Goal: Task Accomplishment & Management: Complete application form

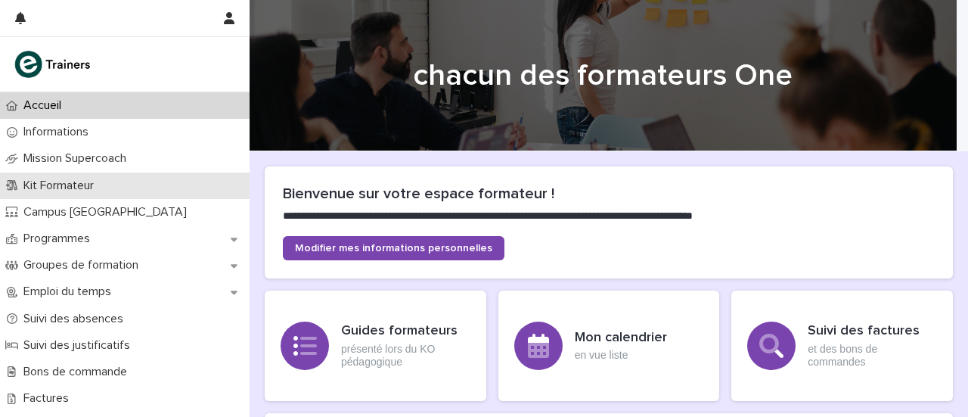
click at [101, 185] on p "Kit Formateur" at bounding box center [61, 185] width 88 height 14
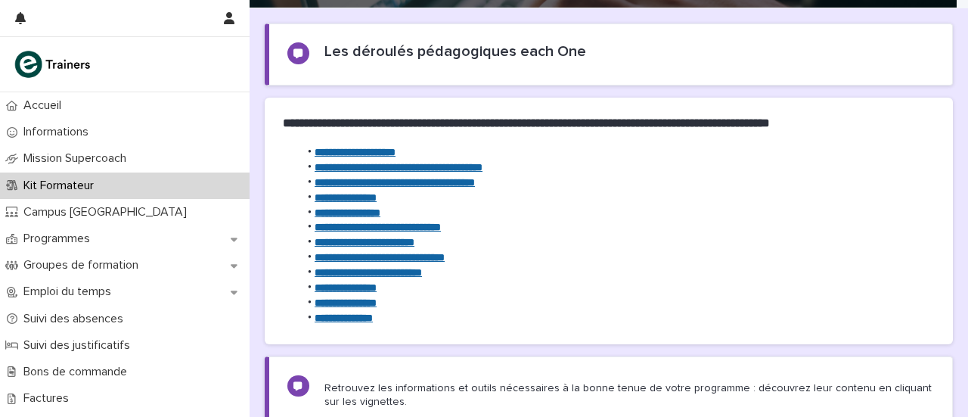
scroll to position [151, 0]
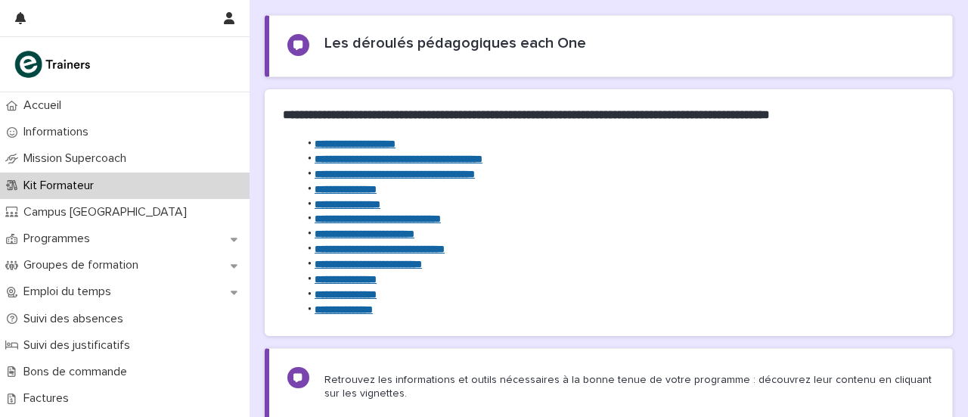
click at [413, 264] on font "**********" at bounding box center [367, 264] width 107 height 11
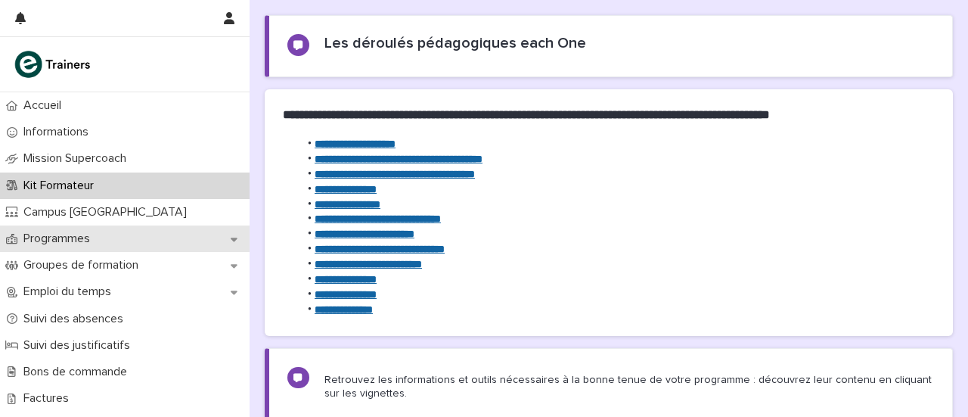
click at [237, 238] on div "Programmes" at bounding box center [124, 238] width 249 height 26
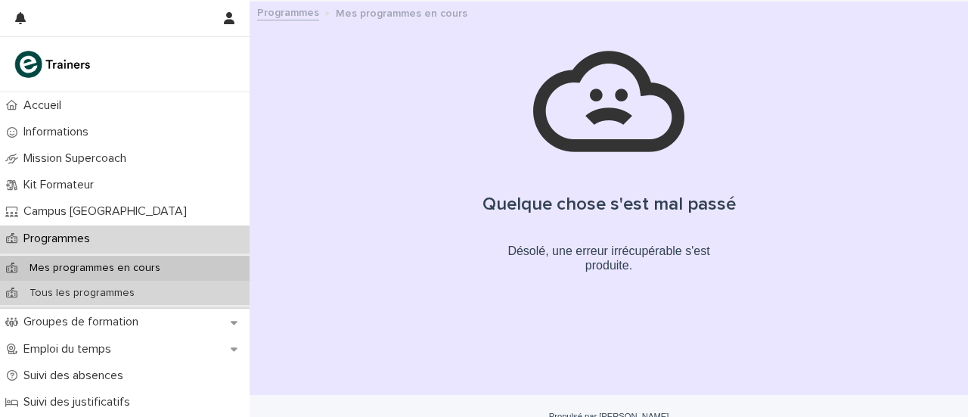
click at [130, 291] on p "Tous les programmes" at bounding box center [81, 293] width 129 height 13
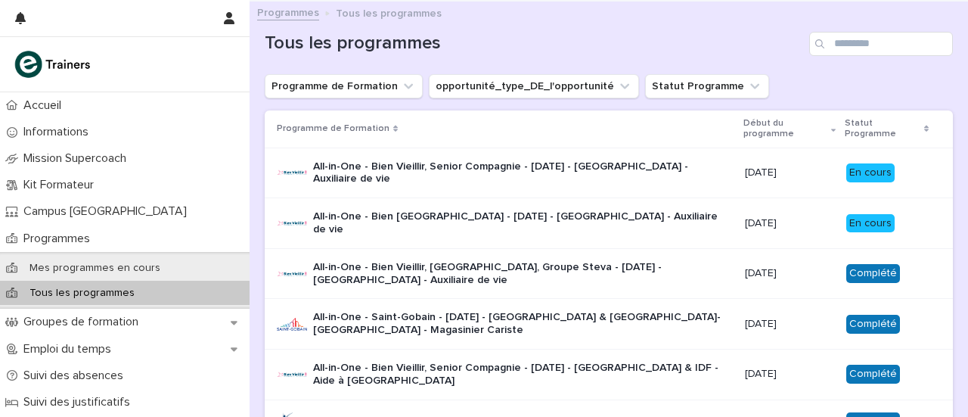
click at [516, 232] on div "All-in-One - Bien [GEOGRAPHIC_DATA] - [DATE] - [GEOGRAPHIC_DATA] - Auxiliaire d…" at bounding box center [505, 223] width 456 height 38
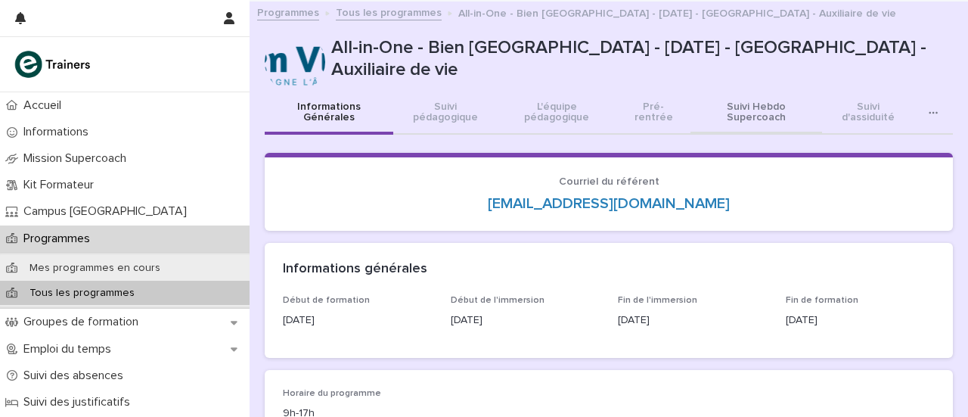
click at [748, 114] on font "Suivi Hebdo Supercoach" at bounding box center [756, 111] width 59 height 21
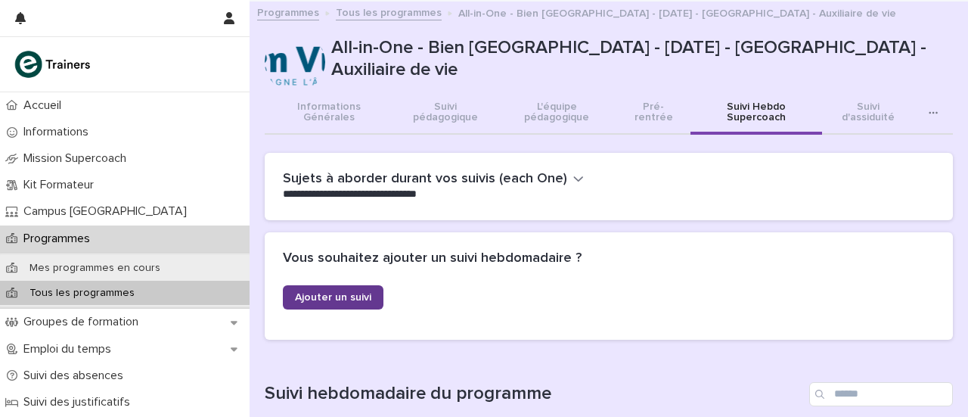
click at [313, 296] on font "Ajouter un suivi" at bounding box center [333, 297] width 76 height 11
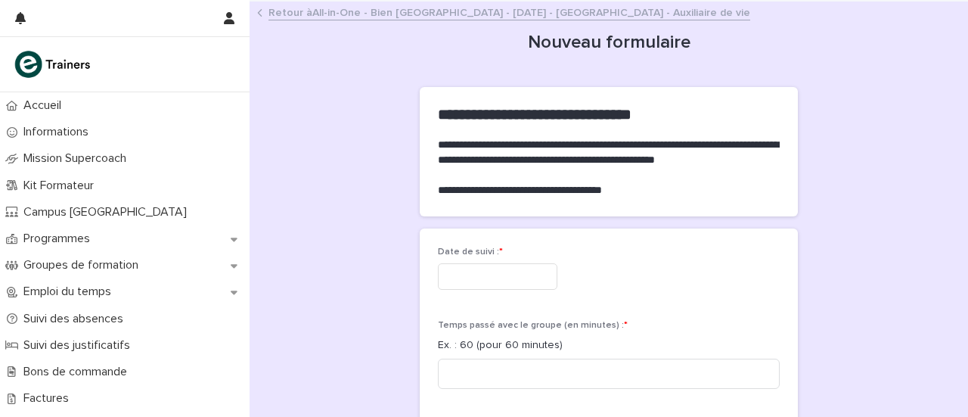
click at [499, 273] on input "text" at bounding box center [497, 276] width 119 height 26
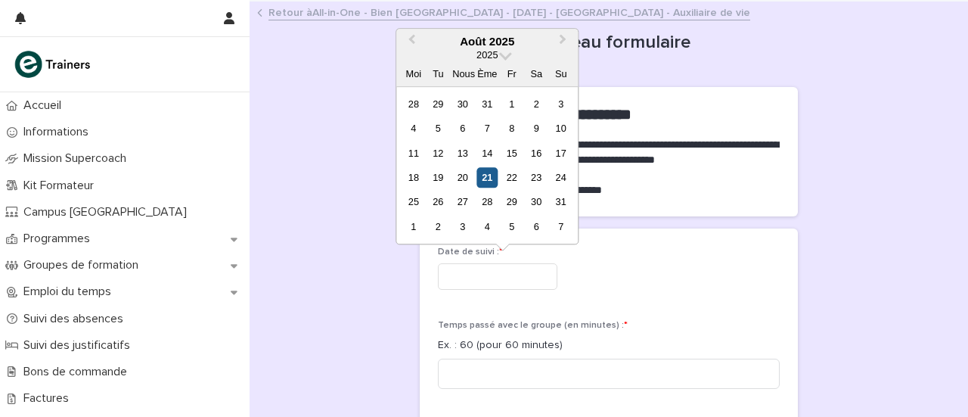
click at [489, 183] on font "21" at bounding box center [487, 177] width 11 height 11
type input "*********"
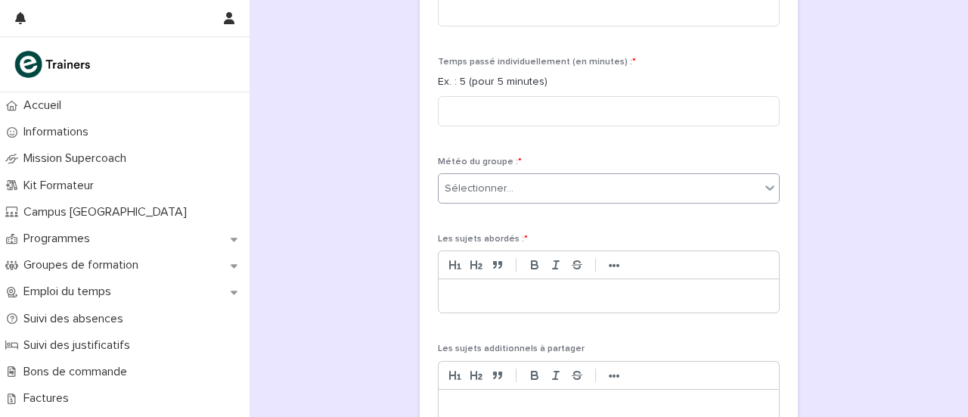
scroll to position [454, 0]
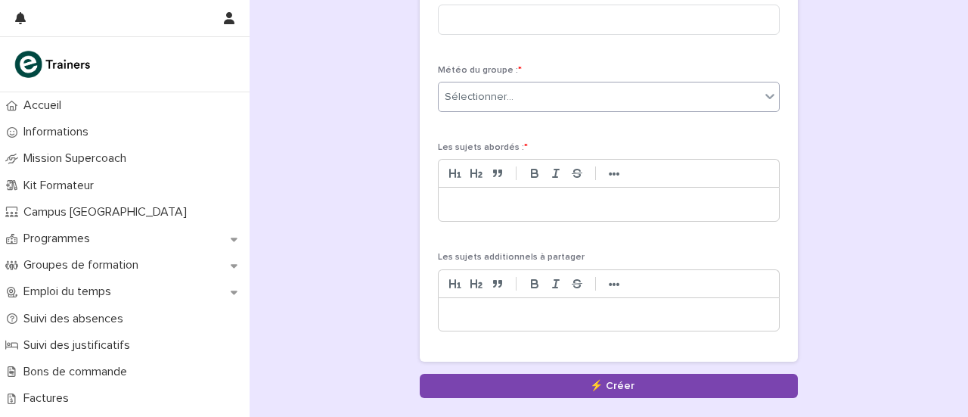
click at [526, 100] on div "Sélectionner..." at bounding box center [598, 97] width 321 height 25
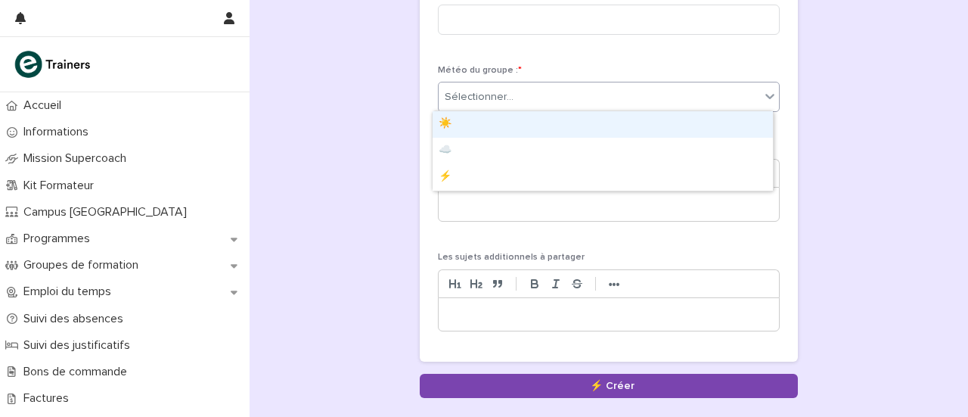
click at [456, 124] on div "☀️" at bounding box center [602, 124] width 340 height 26
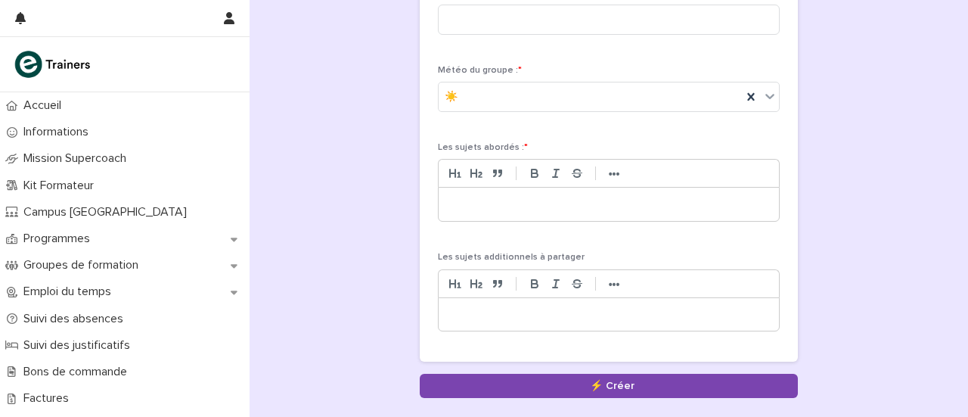
click at [469, 208] on p at bounding box center [609, 204] width 318 height 15
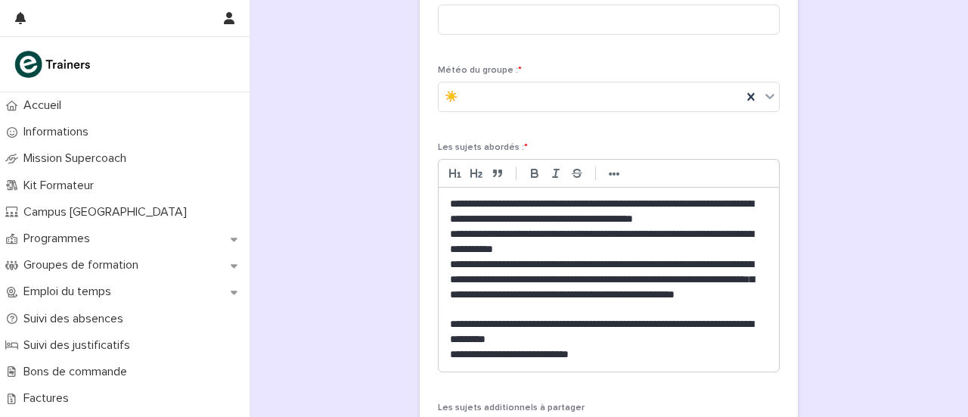
click at [627, 352] on p "**********" at bounding box center [609, 354] width 318 height 15
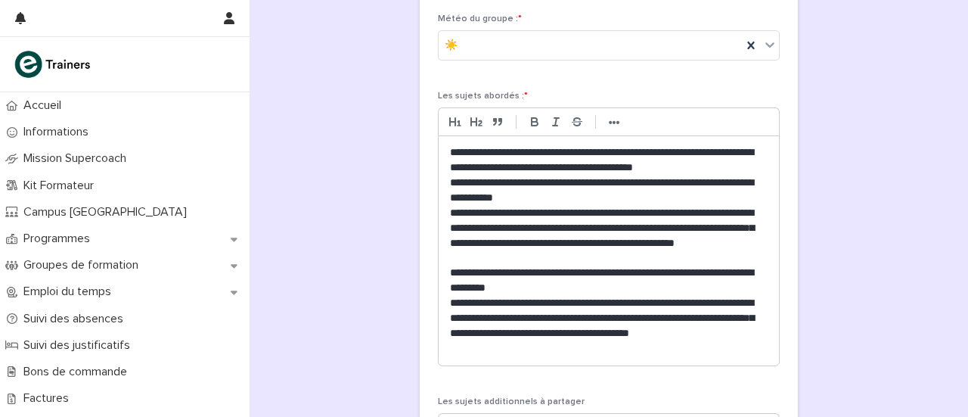
scroll to position [529, 0]
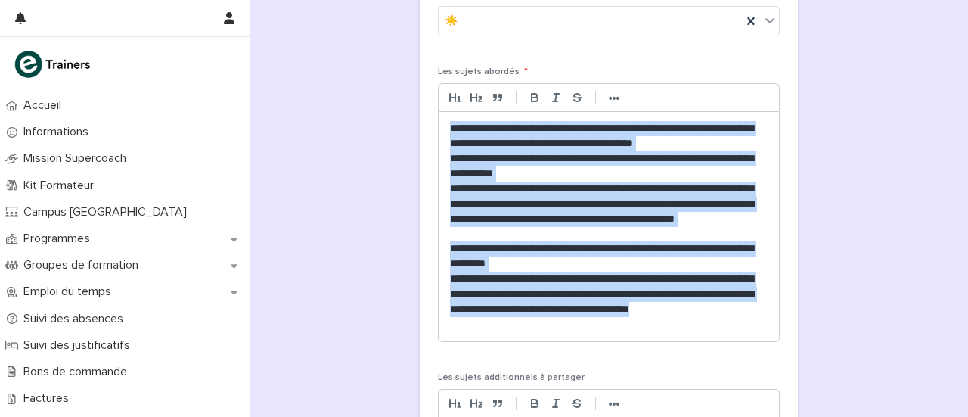
drag, startPoint x: 534, startPoint y: 321, endPoint x: 406, endPoint y: 115, distance: 242.7
copy div "**********"
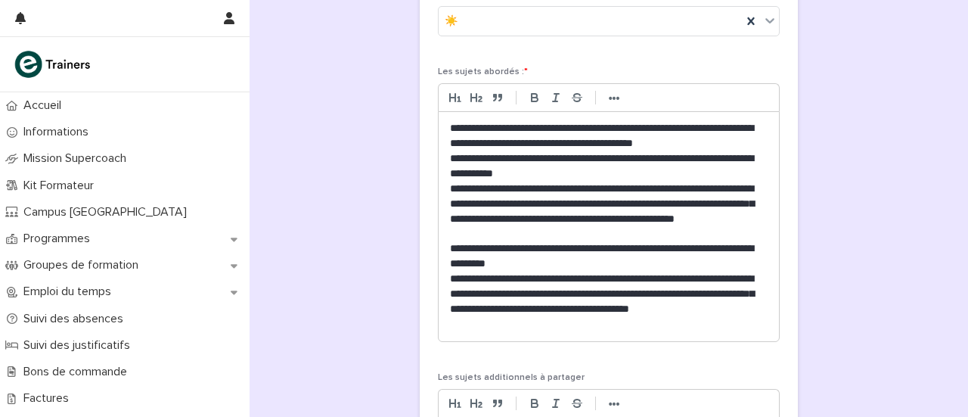
scroll to position [0, 0]
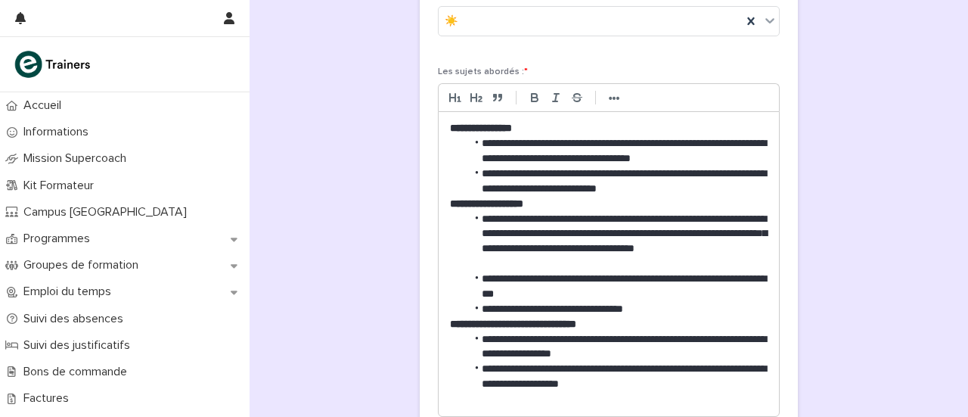
click at [727, 186] on li "**********" at bounding box center [617, 181] width 302 height 30
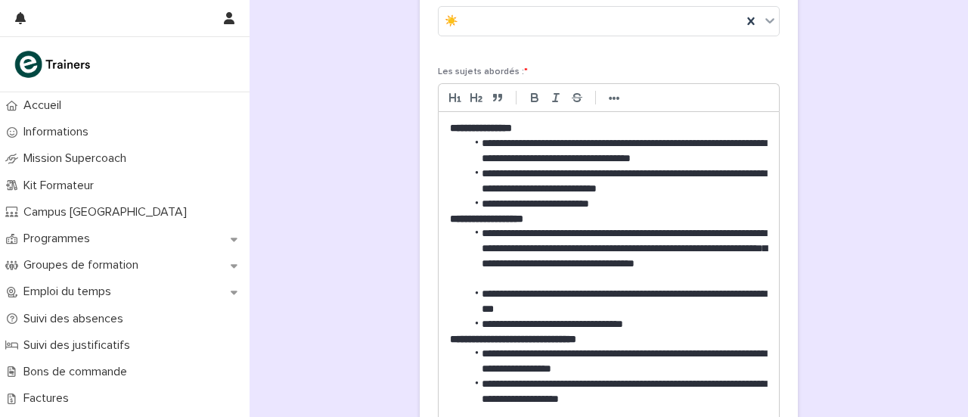
scroll to position [302, 0]
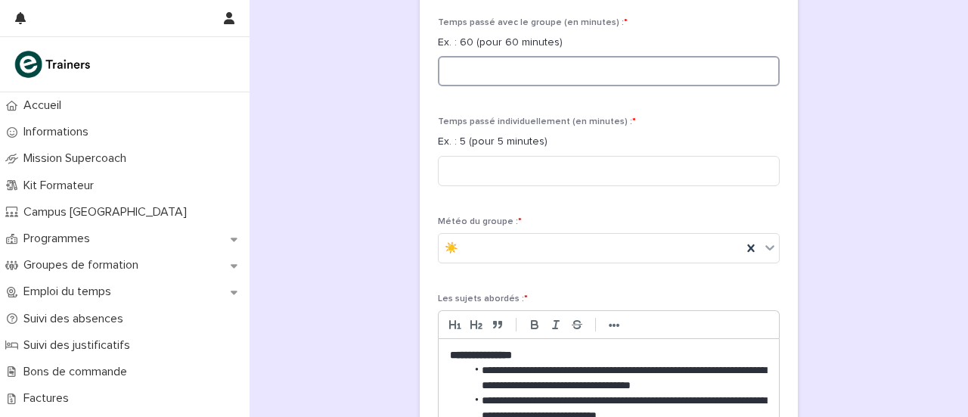
click at [525, 73] on input at bounding box center [609, 71] width 342 height 30
type input "***"
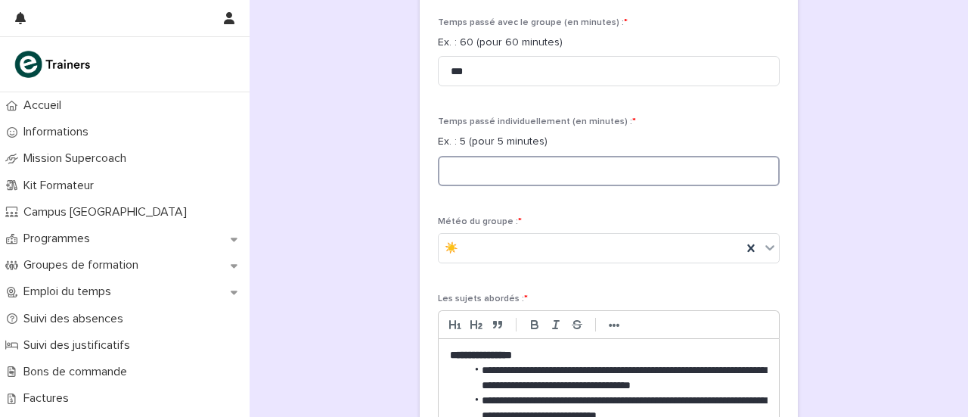
click at [497, 170] on input at bounding box center [609, 171] width 342 height 30
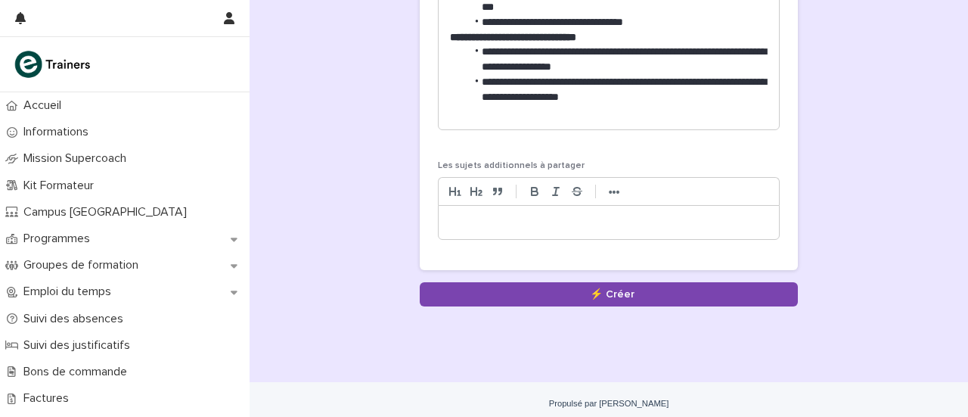
scroll to position [836, 0]
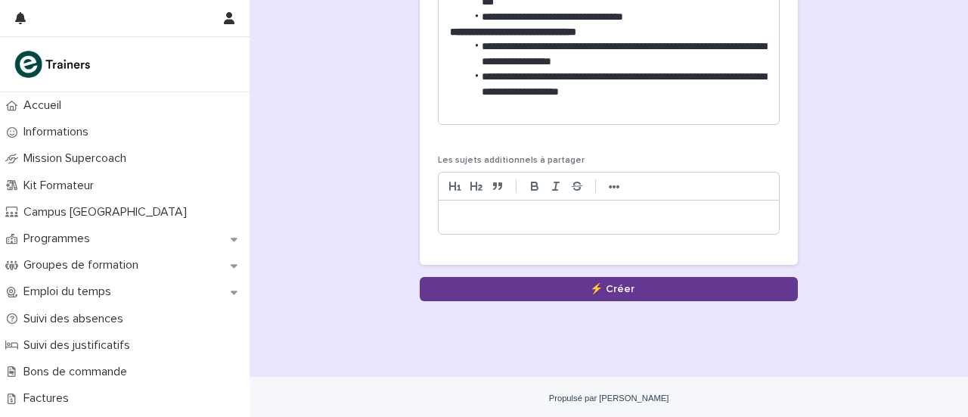
type input "**"
click at [572, 285] on button "Sauvegarder" at bounding box center [609, 289] width 378 height 24
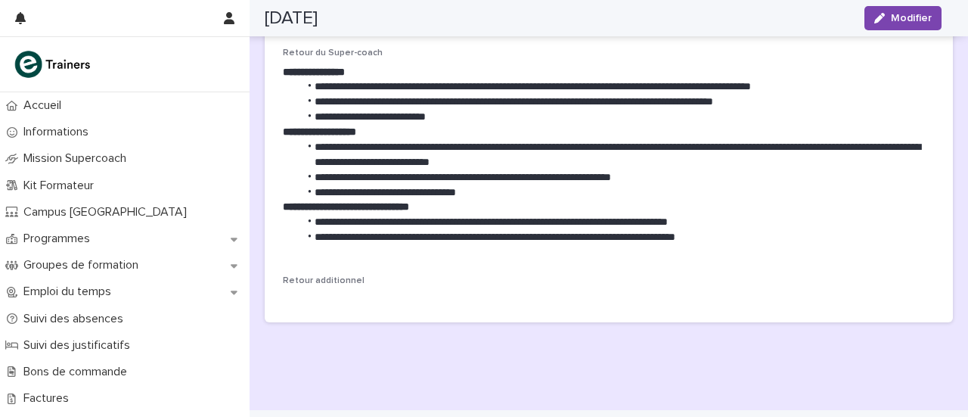
scroll to position [287, 0]
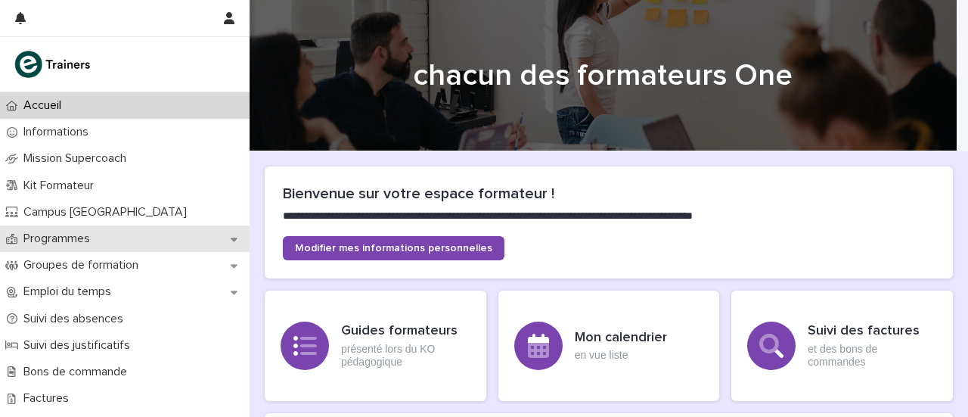
click at [234, 240] on icon at bounding box center [234, 239] width 7 height 4
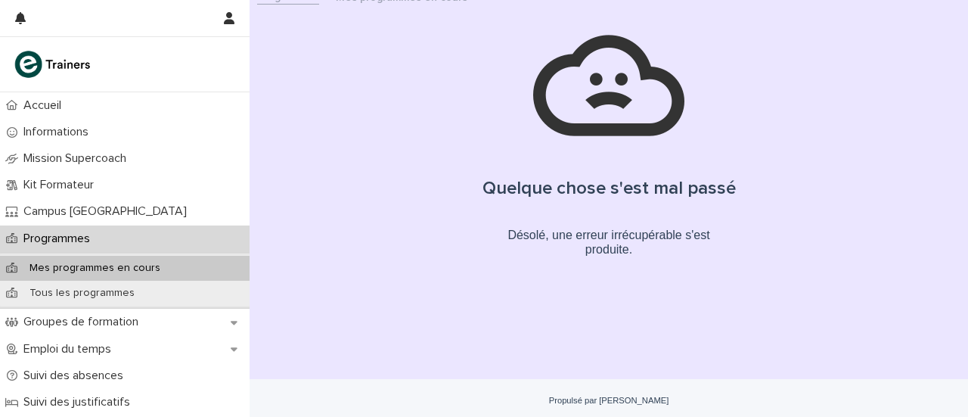
scroll to position [20, 0]
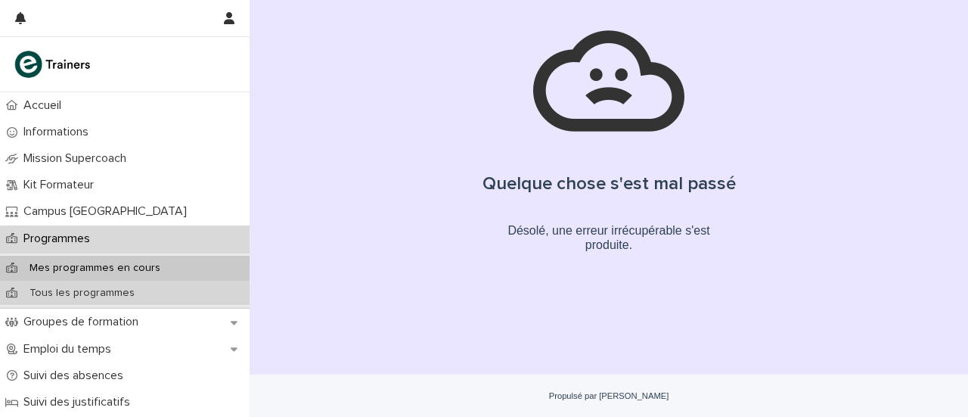
click at [110, 288] on font "Tous les programmes" at bounding box center [81, 292] width 105 height 11
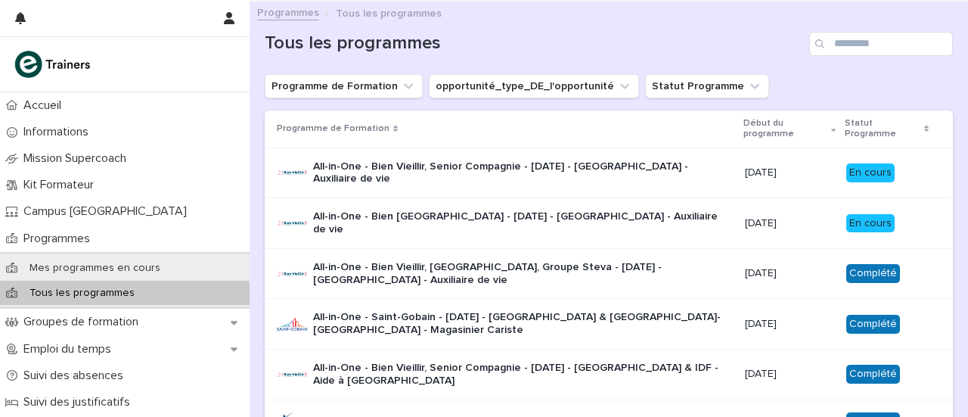
click at [534, 218] on font "All-in-One - Bien [GEOGRAPHIC_DATA] - [DATE] - [GEOGRAPHIC_DATA] - Auxiliaire d…" at bounding box center [516, 222] width 407 height 23
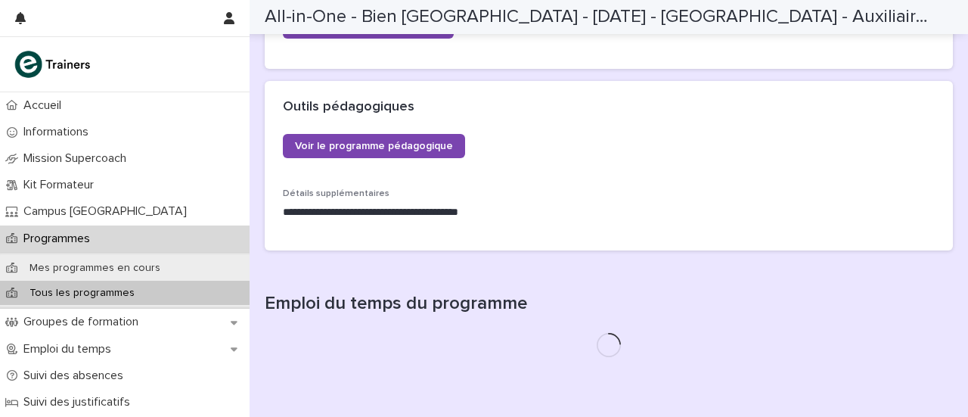
scroll to position [572, 0]
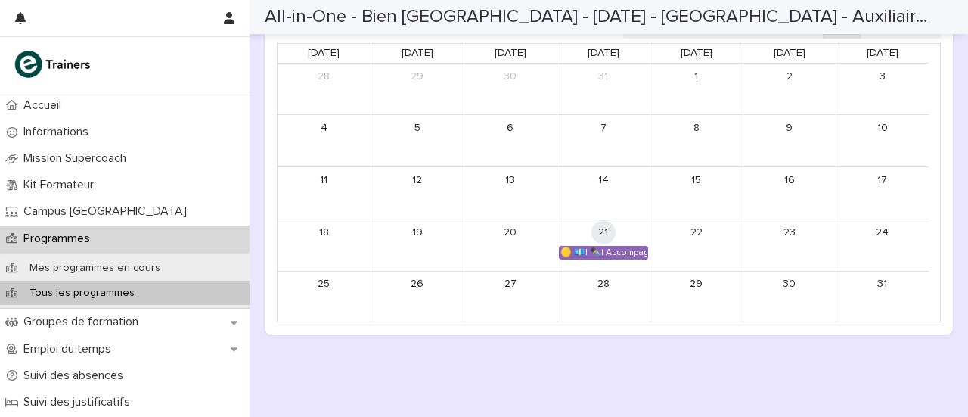
scroll to position [919, 0]
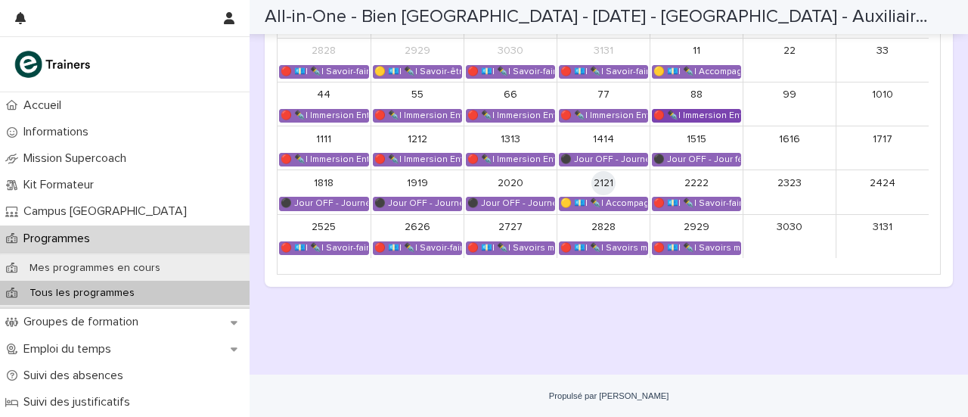
click at [696, 119] on font "🔴 ✒️| Immersion Entreprise - Immersion tutorée" at bounding box center [756, 115] width 206 height 8
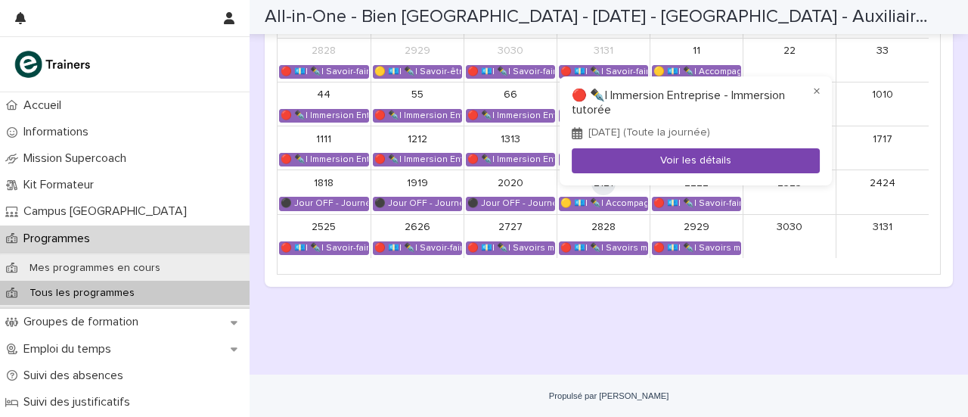
click at [690, 160] on font "Voir les détails" at bounding box center [695, 160] width 71 height 11
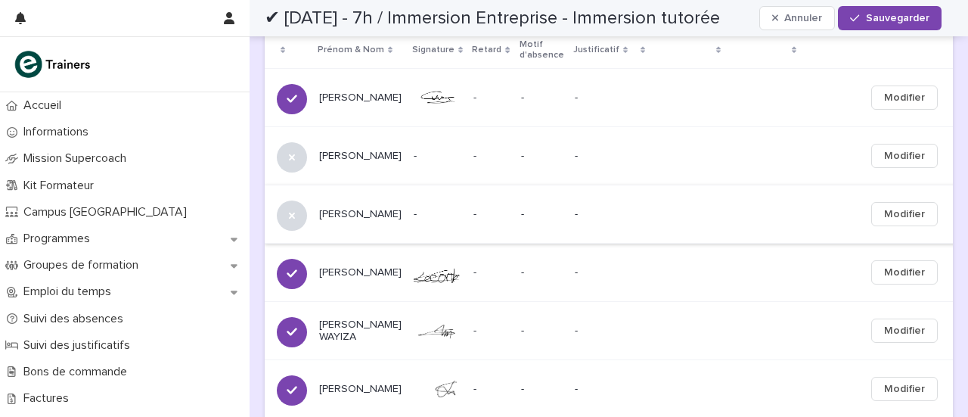
scroll to position [659, 0]
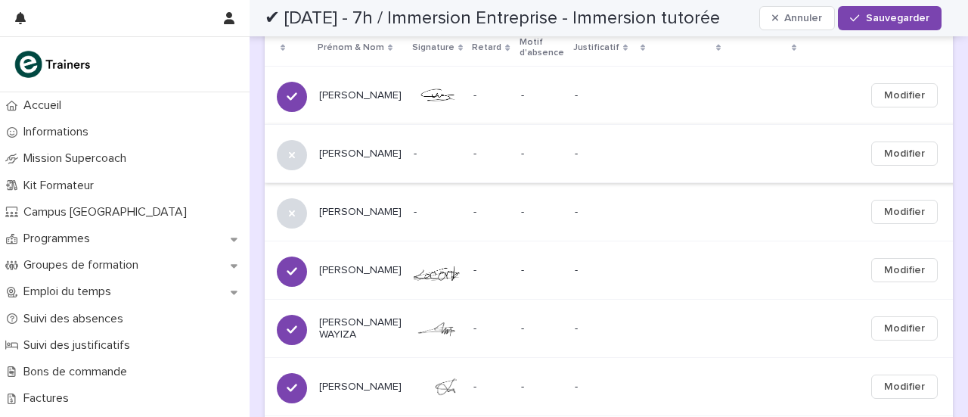
click at [891, 156] on font "Modifier" at bounding box center [904, 153] width 41 height 11
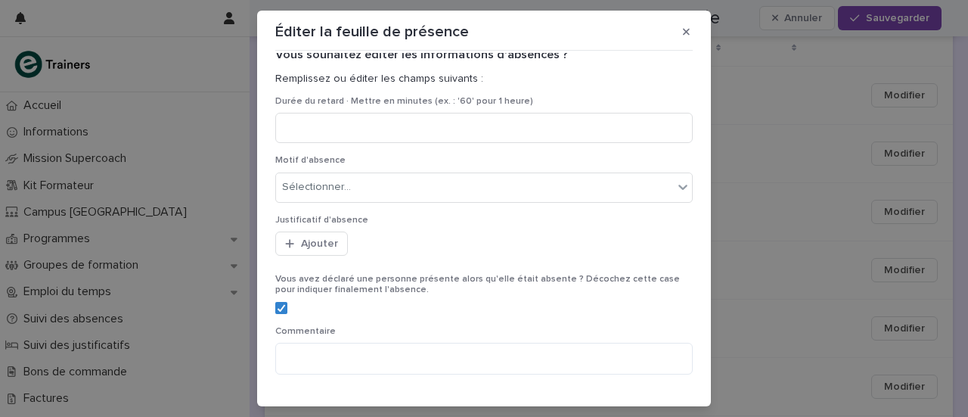
scroll to position [0, 0]
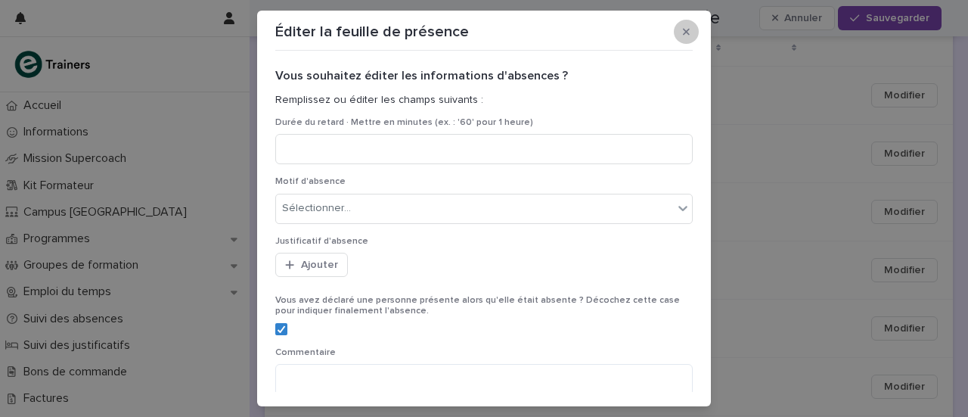
click at [683, 29] on icon "button" at bounding box center [686, 31] width 7 height 11
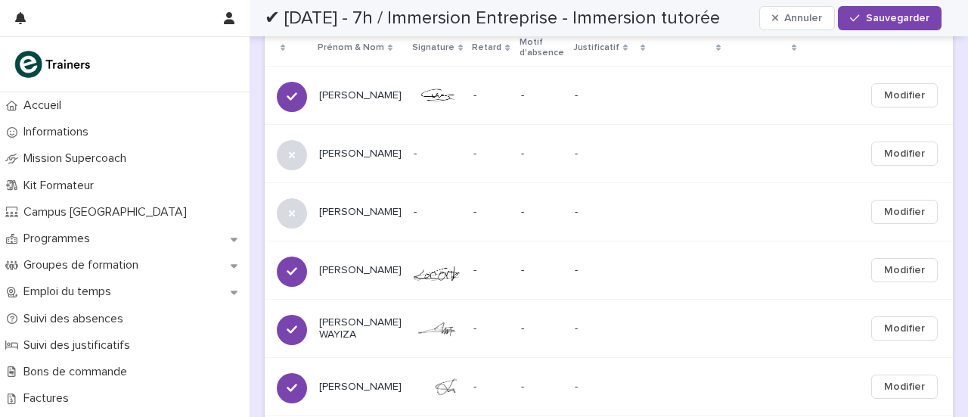
click at [327, 156] on p "Nakoria TRAORE" at bounding box center [360, 153] width 82 height 13
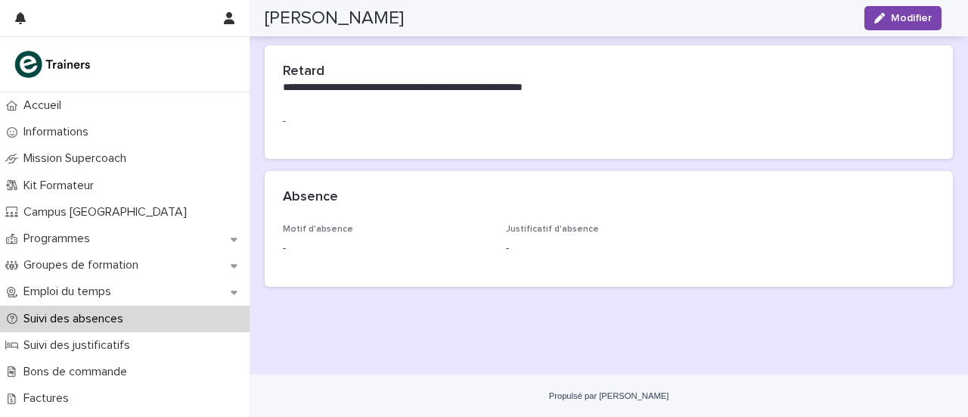
scroll to position [24, 0]
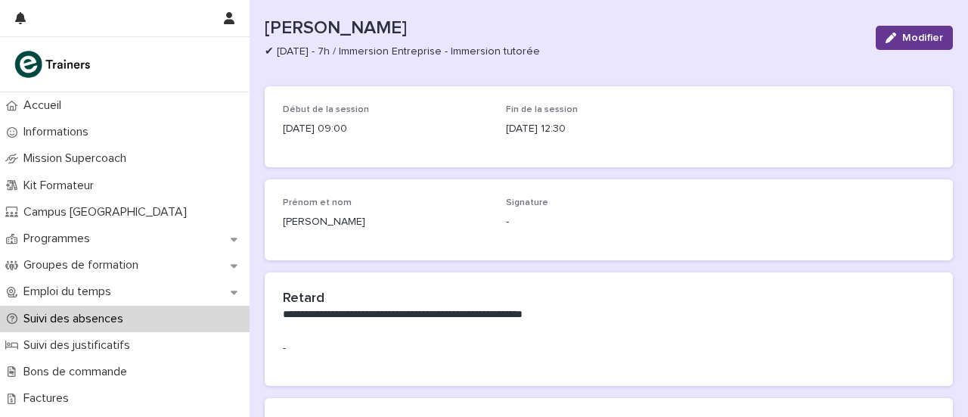
click at [915, 37] on font "Modifier" at bounding box center [922, 38] width 41 height 11
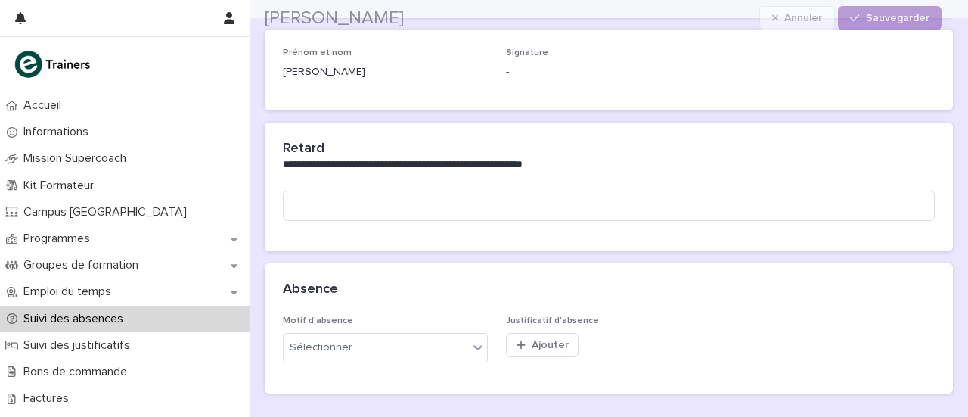
scroll to position [265, 0]
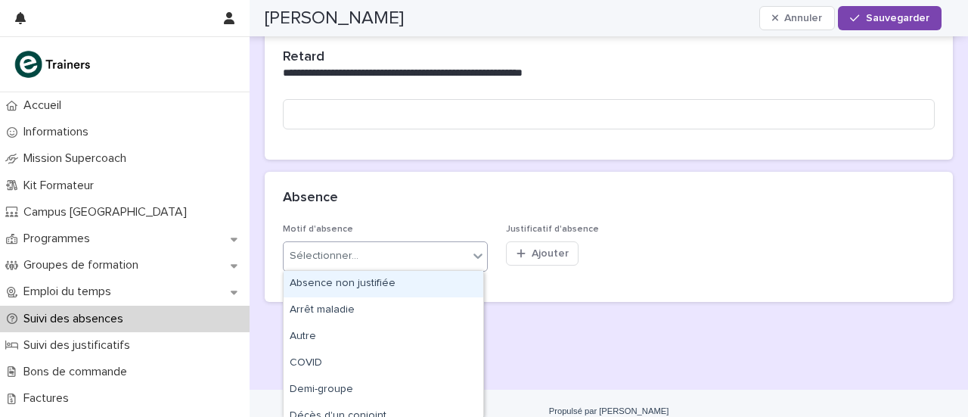
click at [476, 256] on icon at bounding box center [477, 255] width 15 height 15
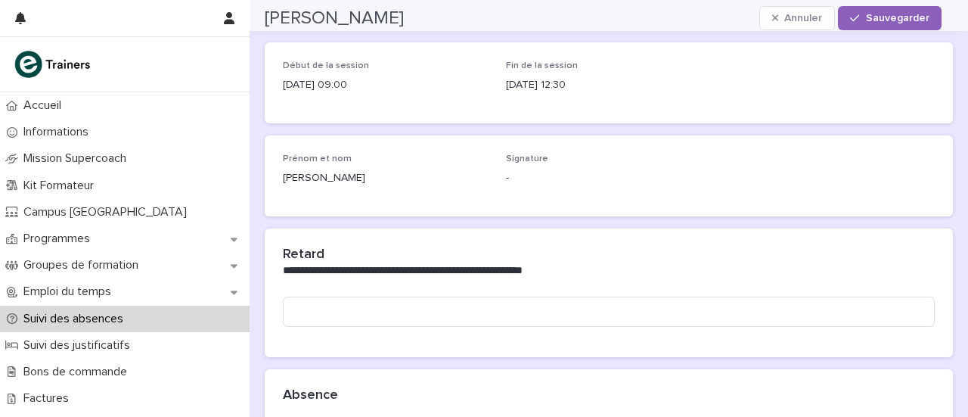
scroll to position [0, 0]
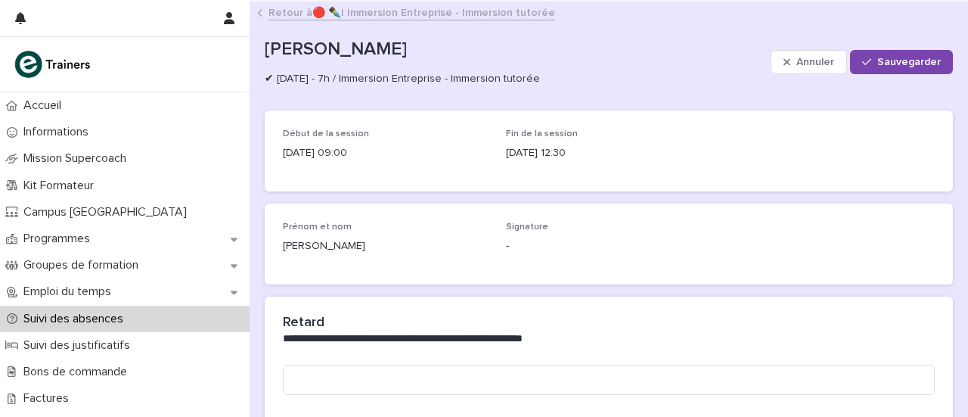
click at [454, 14] on font "🔴 ✒️| Immersion Entreprise - Immersion tutorée" at bounding box center [433, 13] width 243 height 11
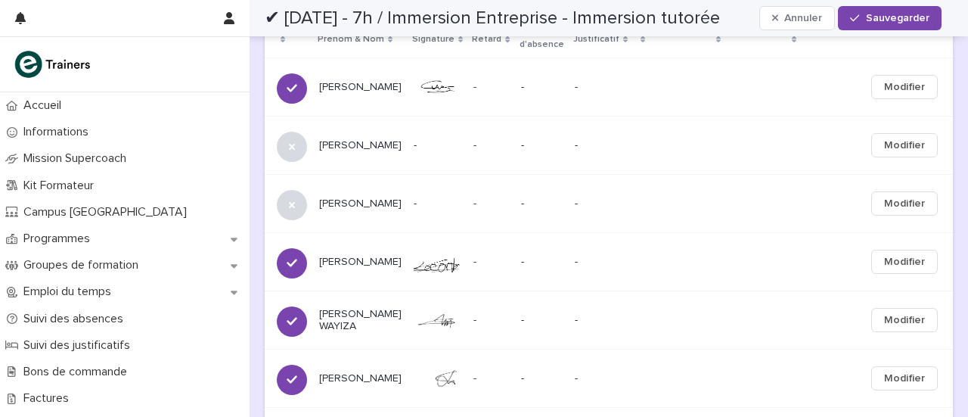
scroll to position [680, 0]
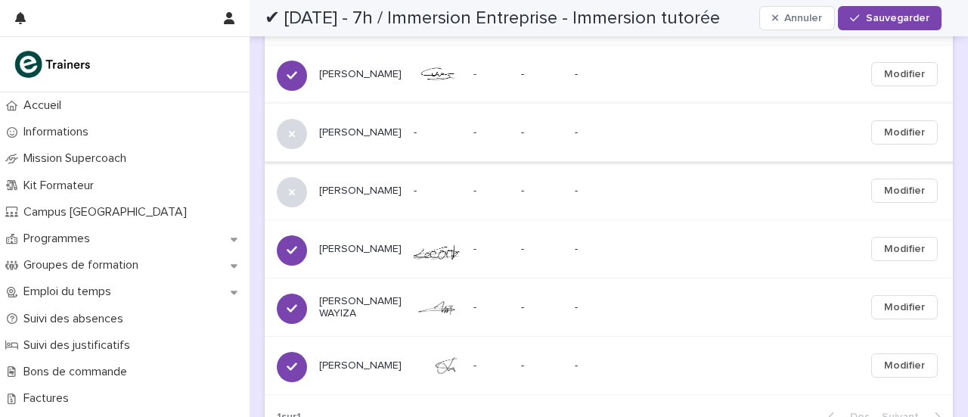
click at [885, 137] on font "Modifier" at bounding box center [904, 132] width 41 height 11
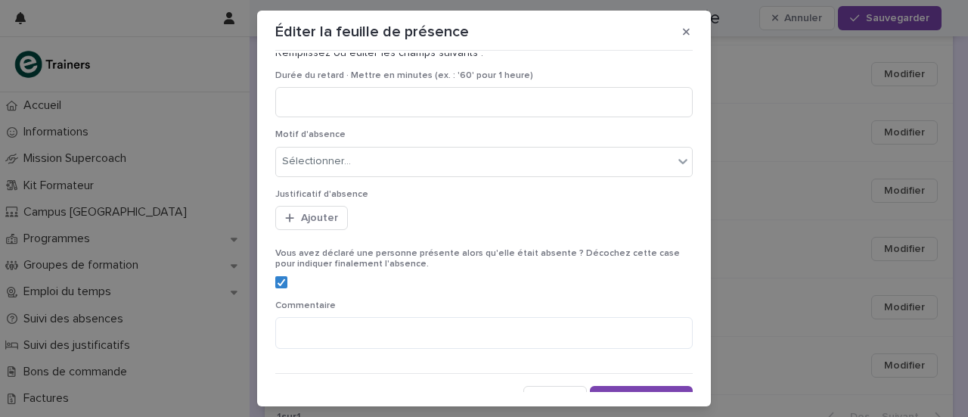
scroll to position [68, 0]
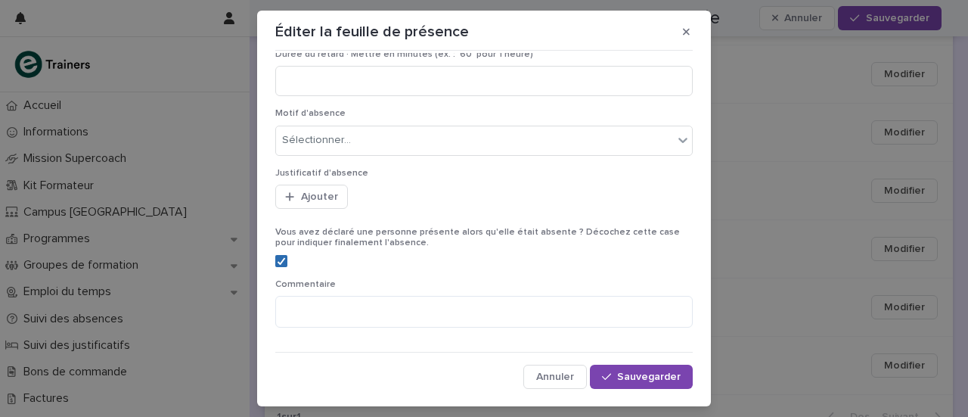
click at [277, 261] on icon at bounding box center [281, 261] width 9 height 8
click at [627, 380] on font "Sauvegarder" at bounding box center [649, 376] width 64 height 11
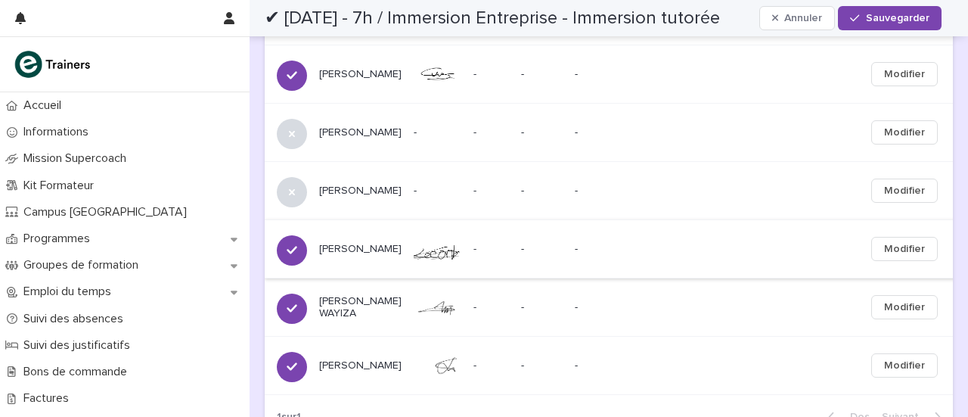
scroll to position [678, 0]
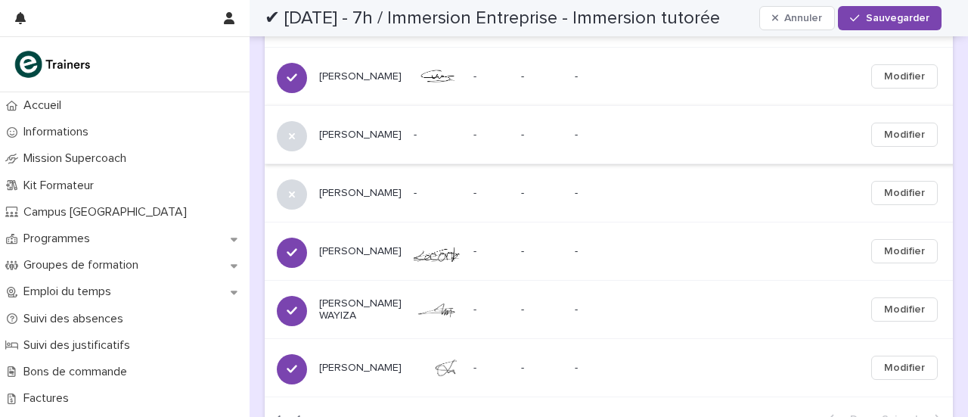
click at [884, 135] on font "Modifier" at bounding box center [904, 134] width 41 height 11
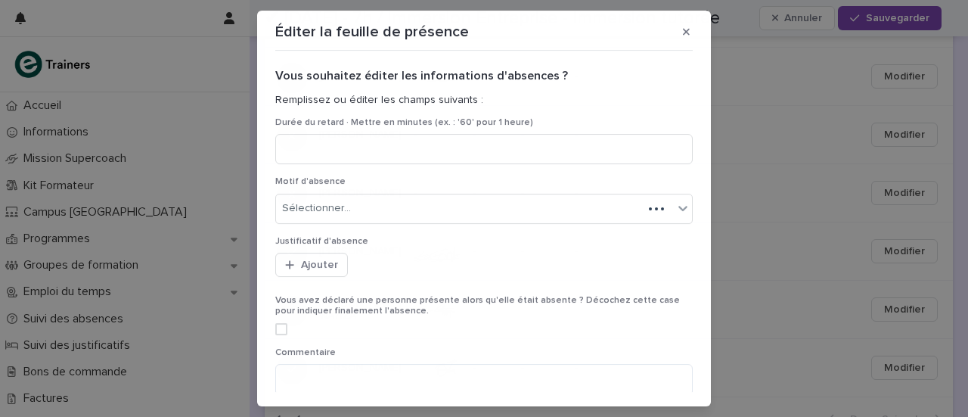
scroll to position [683, 0]
click at [275, 327] on span at bounding box center [281, 329] width 12 height 12
click at [683, 31] on icon "button" at bounding box center [686, 31] width 7 height 11
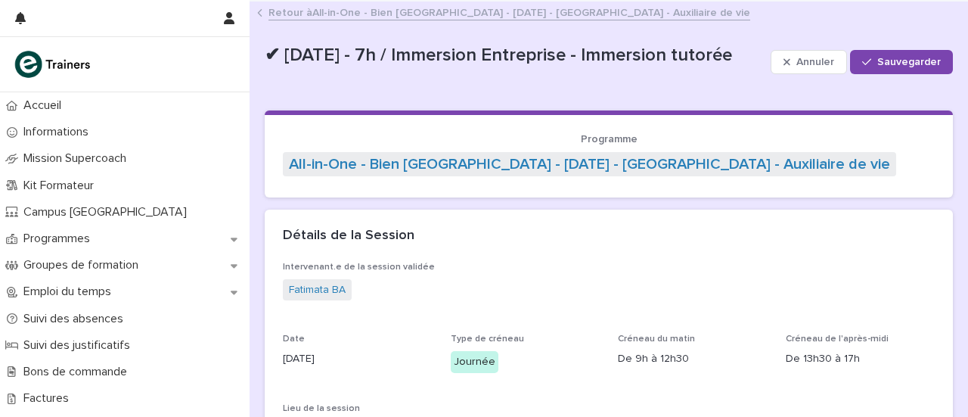
scroll to position [0, 0]
click at [478, 11] on font "All-in-One - Bien [GEOGRAPHIC_DATA] - [DATE] - [GEOGRAPHIC_DATA] - Auxiliaire d…" at bounding box center [531, 13] width 438 height 11
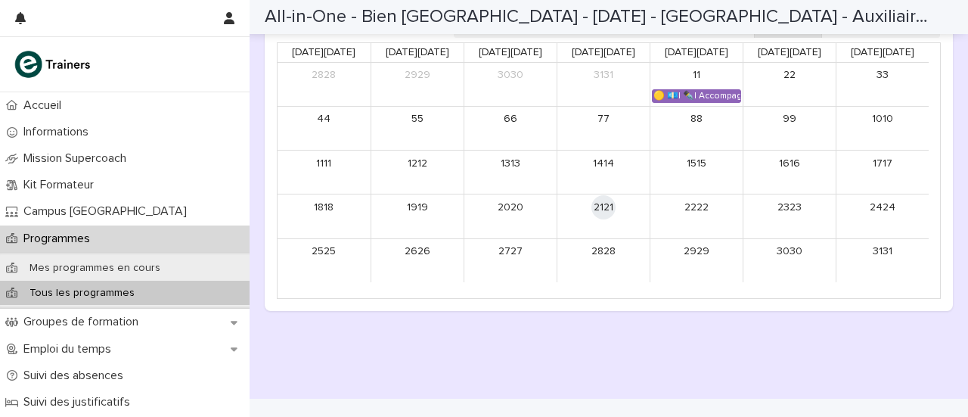
scroll to position [919, 0]
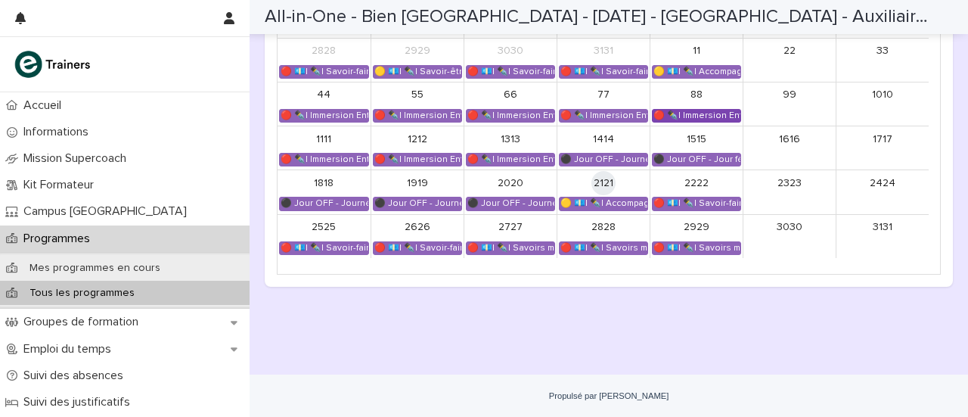
click at [690, 119] on font "🔴 ✒️| Immersion Entreprise - Immersion tutorée" at bounding box center [756, 115] width 206 height 8
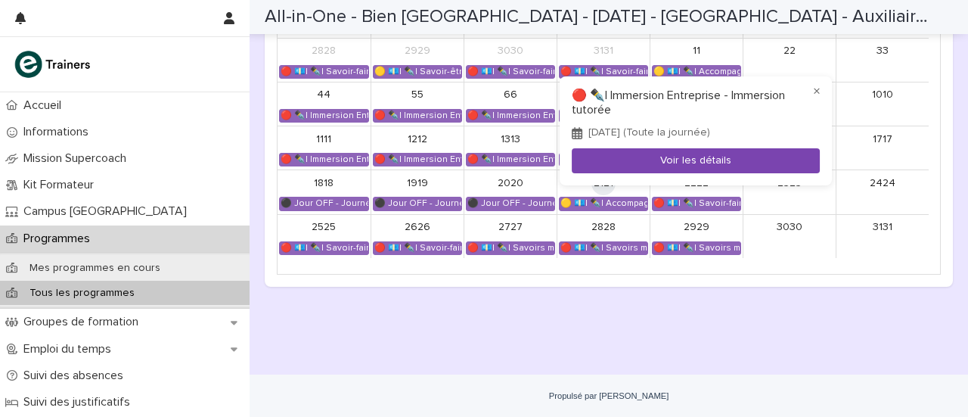
click at [680, 166] on button "Voir les détails" at bounding box center [696, 160] width 248 height 25
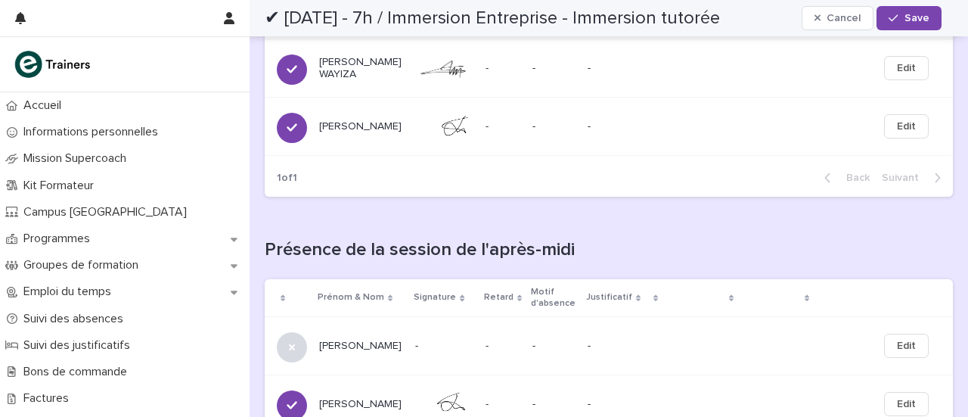
scroll to position [705, 0]
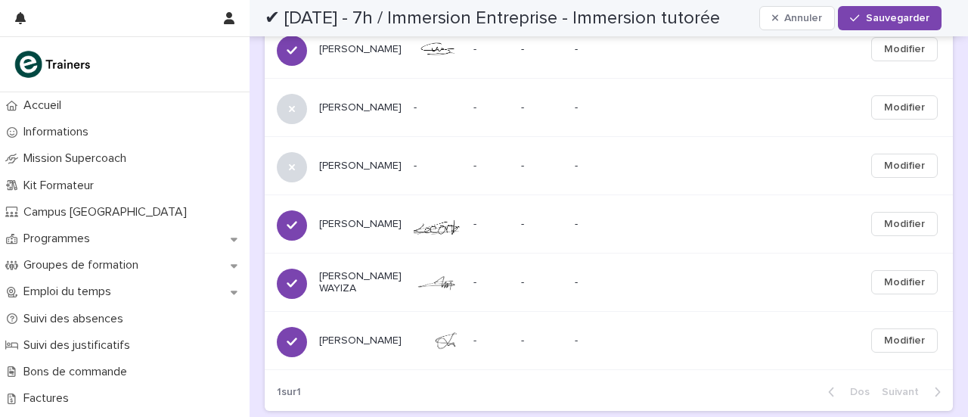
click at [293, 112] on icon at bounding box center [292, 109] width 6 height 6
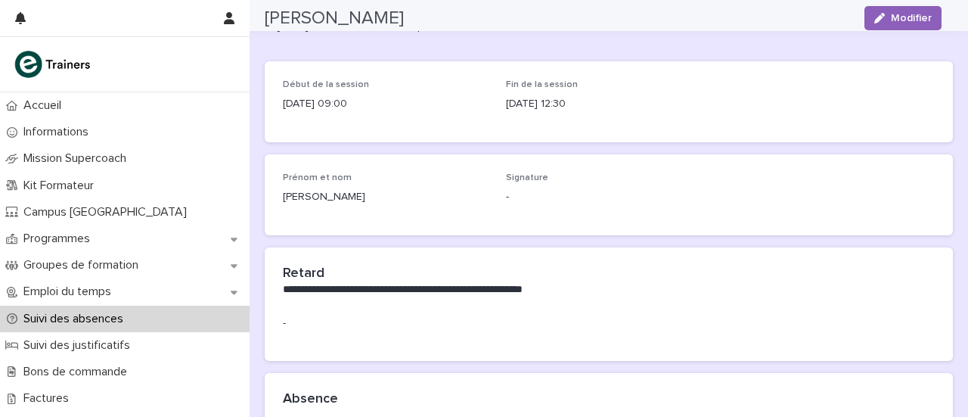
scroll to position [24, 0]
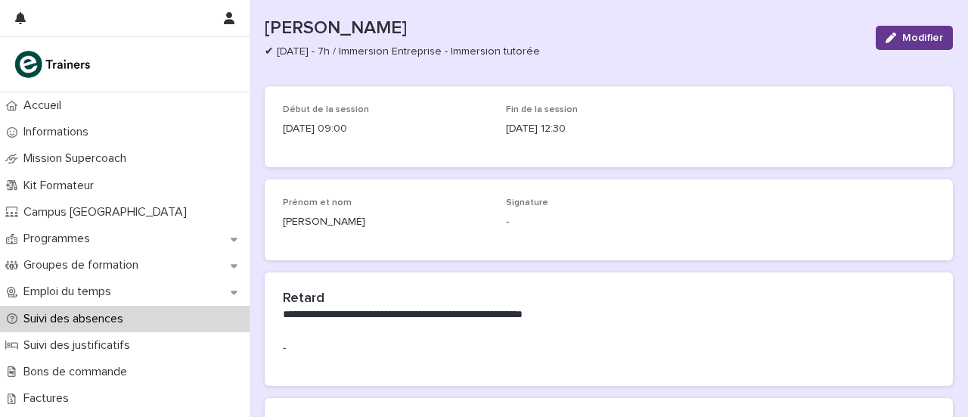
click at [909, 33] on font "Modifier" at bounding box center [922, 38] width 41 height 11
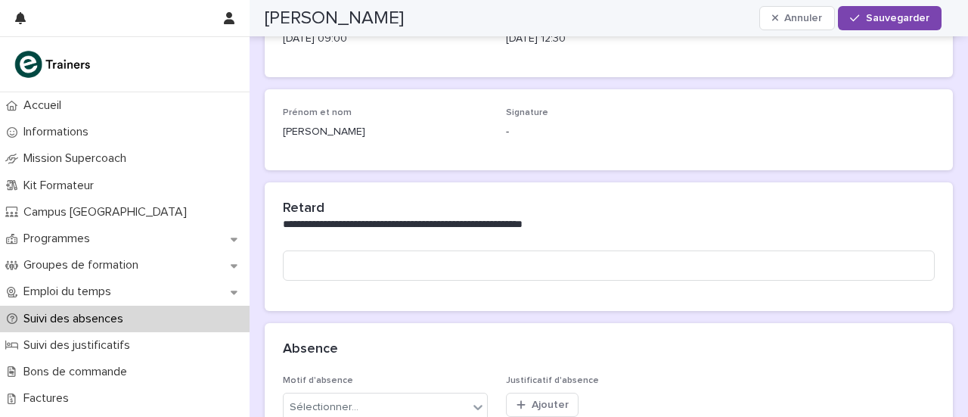
scroll to position [190, 0]
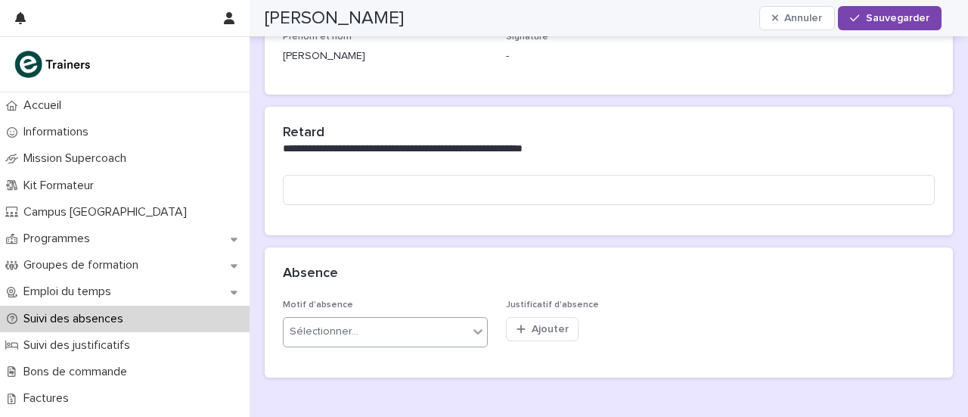
click at [475, 333] on icon at bounding box center [477, 331] width 15 height 15
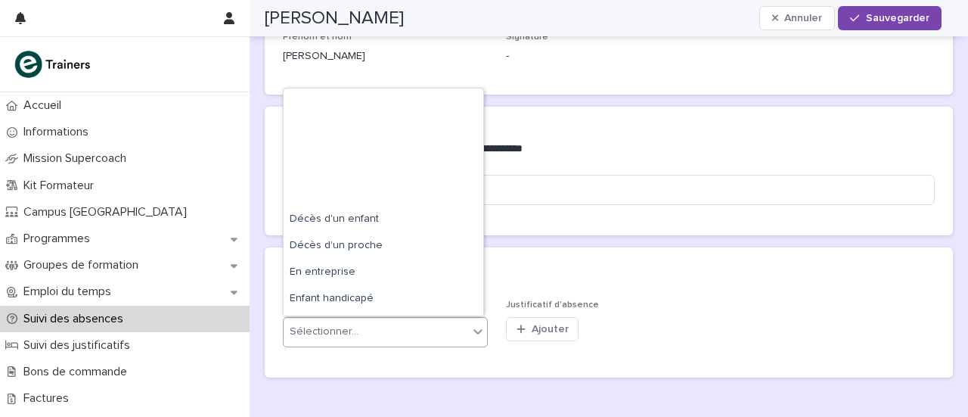
scroll to position [0, 0]
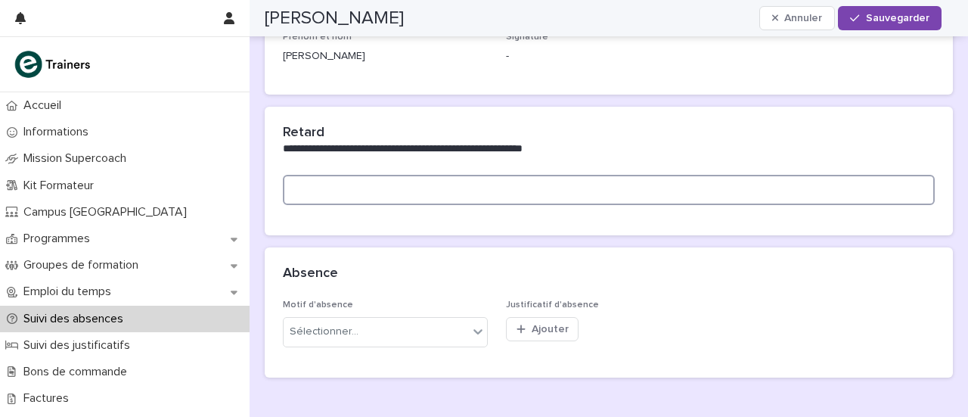
click at [714, 197] on input at bounding box center [609, 190] width 652 height 30
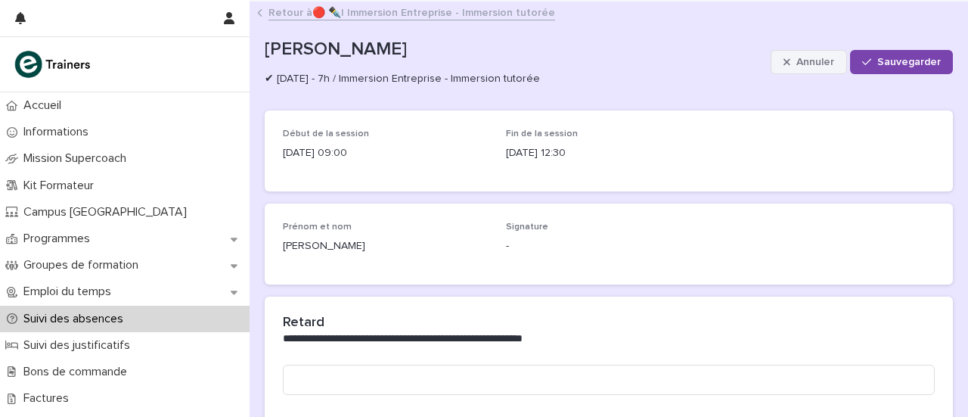
click at [797, 61] on font "Annuler" at bounding box center [815, 62] width 38 height 11
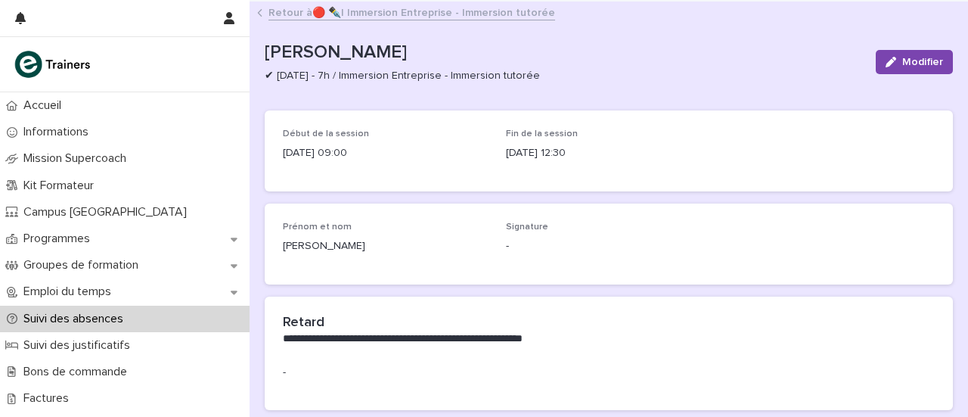
click at [419, 14] on font "🔴 ✒️| Immersion Entreprise - Immersion tutorée" at bounding box center [433, 13] width 243 height 11
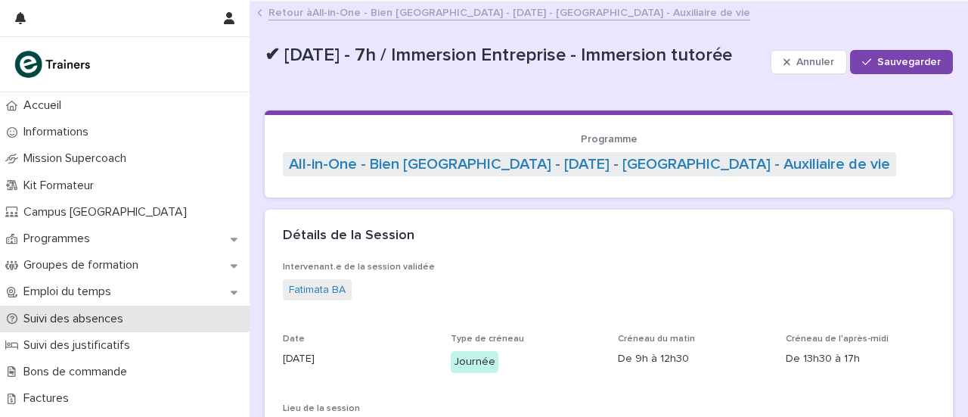
click at [85, 318] on font "Suivi des absences" at bounding box center [73, 318] width 100 height 12
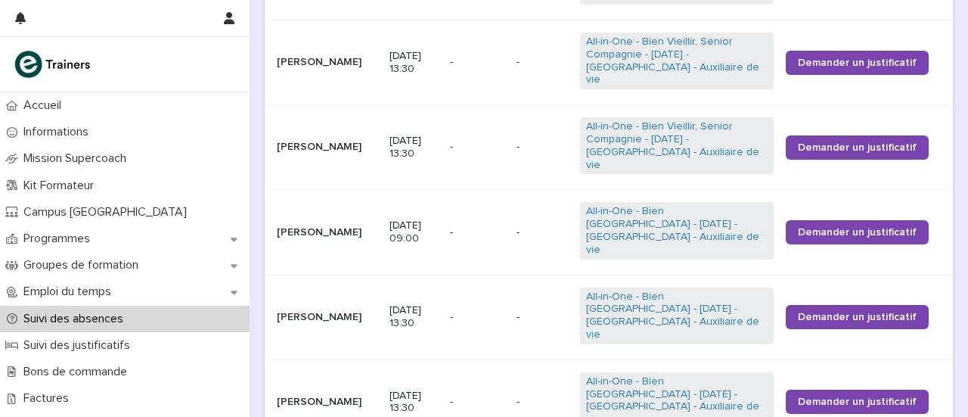
scroll to position [1361, 0]
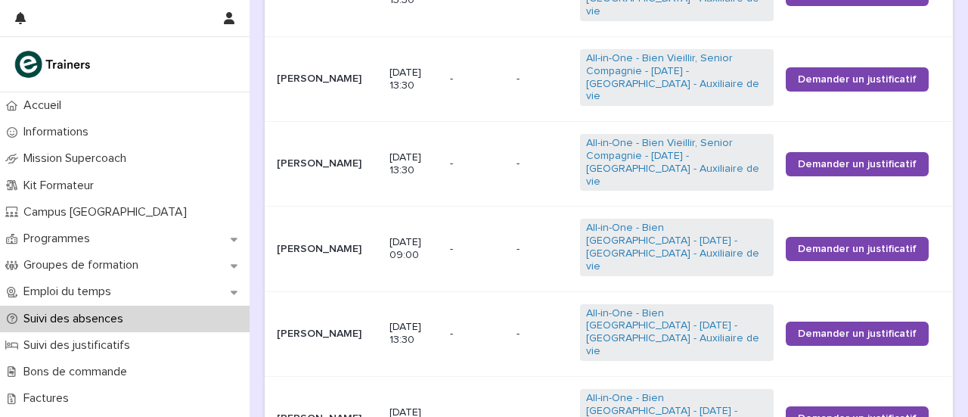
click at [330, 328] on font "Nakoria TRAORE" at bounding box center [319, 333] width 85 height 11
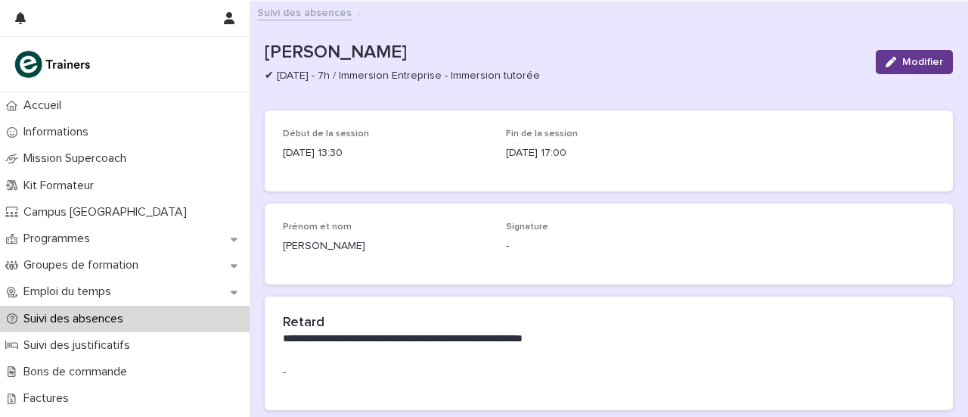
click at [906, 58] on font "Modifier" at bounding box center [922, 62] width 41 height 11
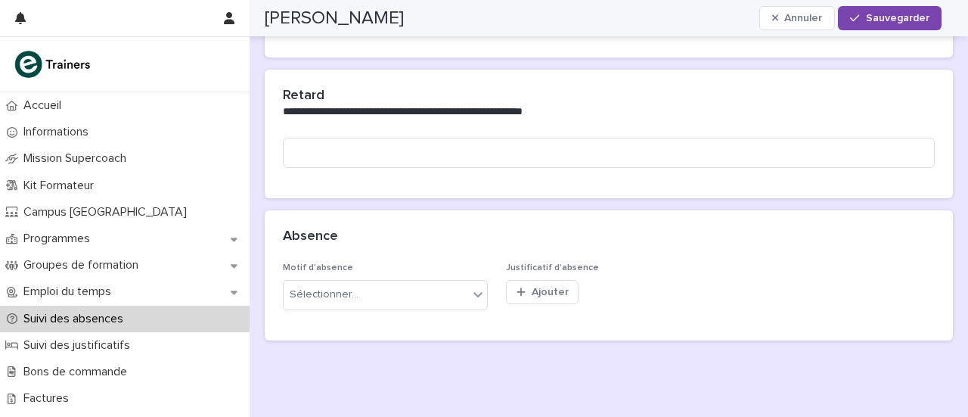
scroll to position [280, 0]
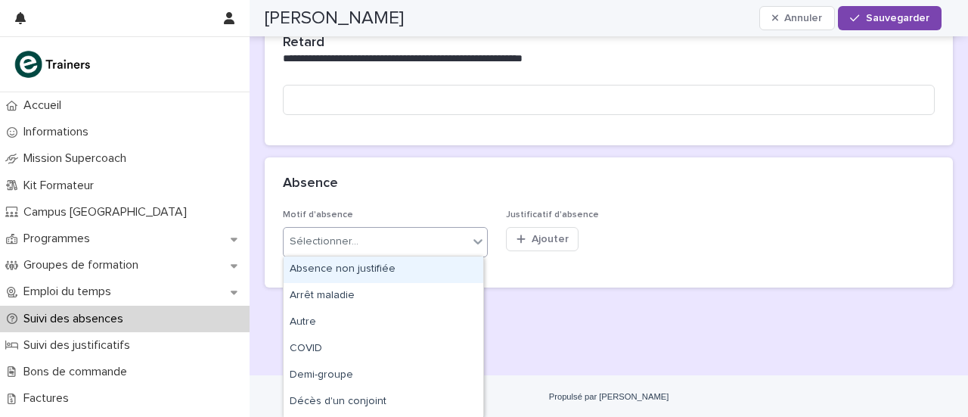
click at [473, 234] on icon at bounding box center [477, 241] width 15 height 15
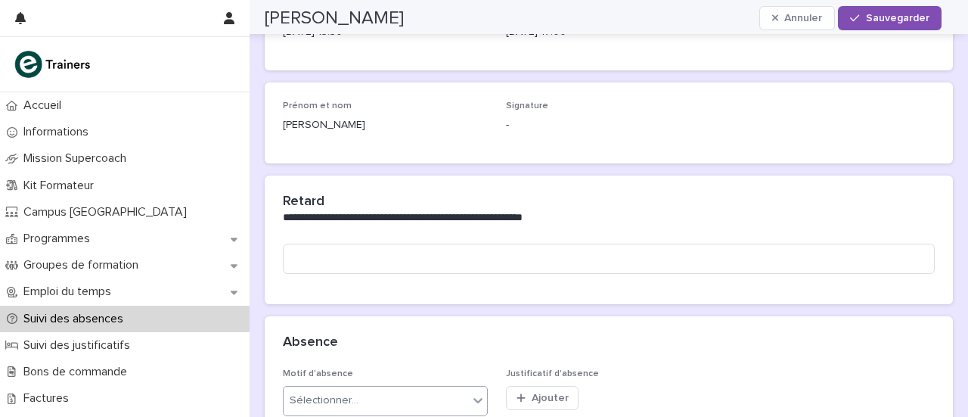
scroll to position [0, 0]
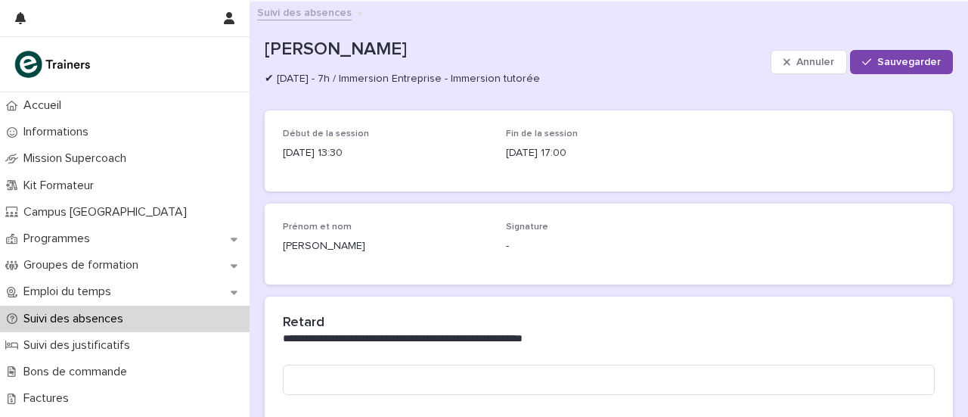
click at [299, 15] on font "Suivi des absences" at bounding box center [304, 13] width 94 height 11
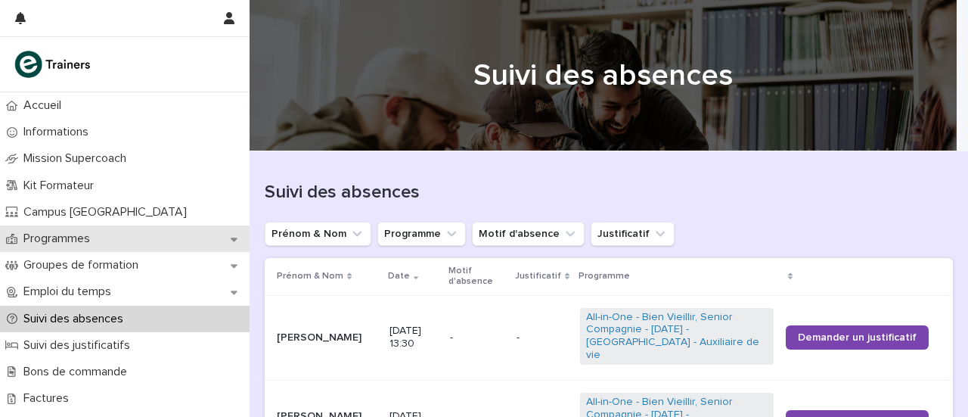
click at [233, 241] on icon at bounding box center [234, 239] width 7 height 11
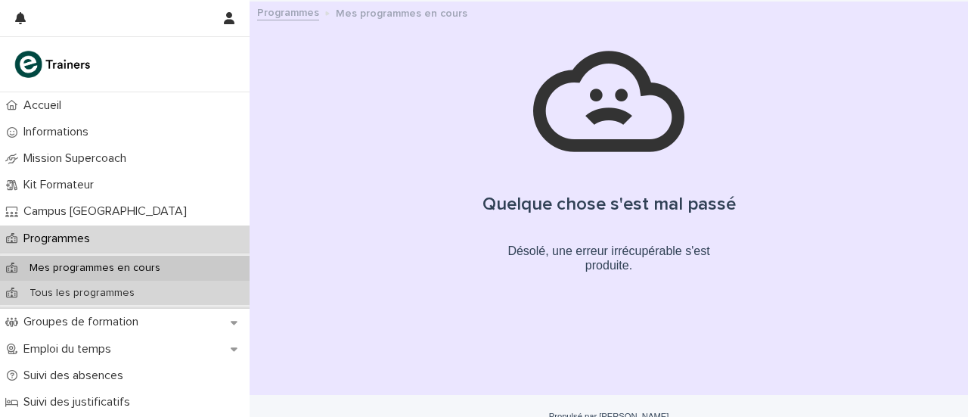
click at [110, 287] on p "Tous les programmes" at bounding box center [81, 293] width 129 height 13
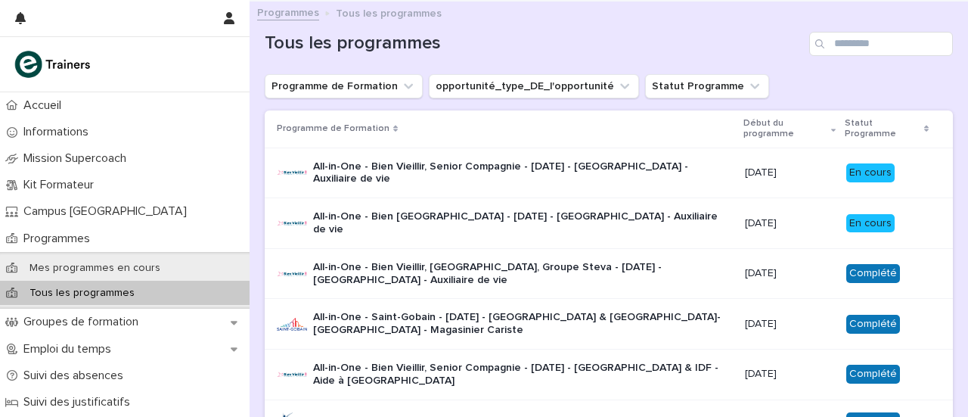
click at [557, 187] on div "All-in-One - Bien Vieillir, Senior Compagnie - [DATE] - [GEOGRAPHIC_DATA] - Aux…" at bounding box center [523, 173] width 420 height 38
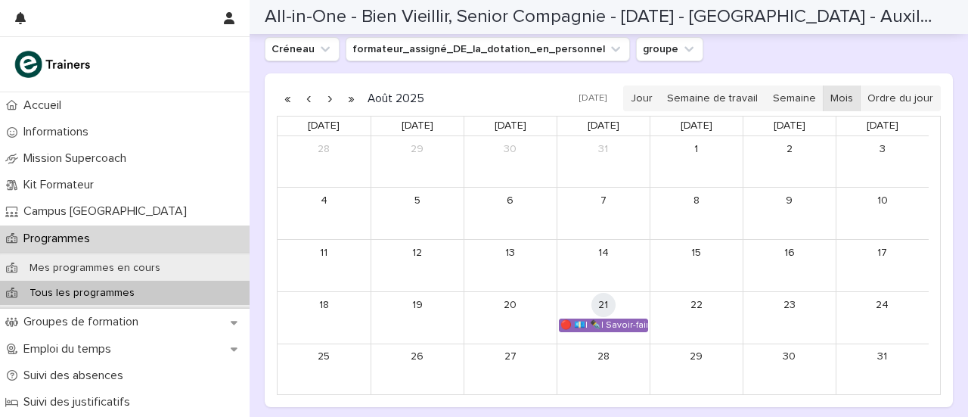
scroll to position [756, 0]
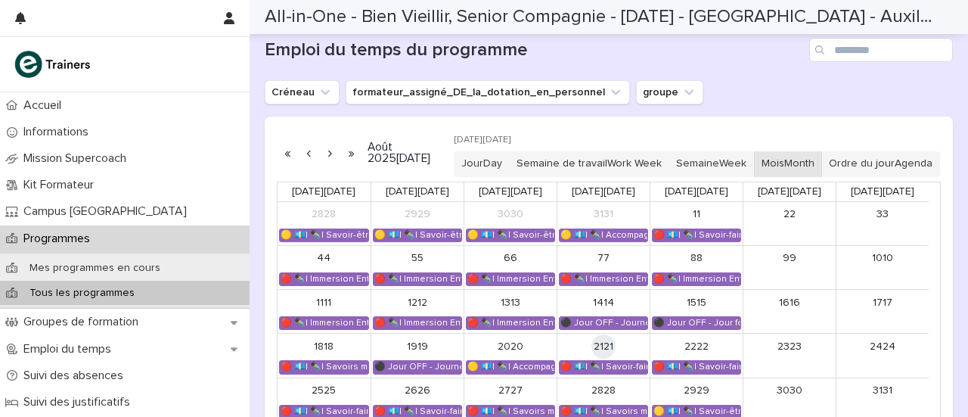
click at [330, 158] on button "button" at bounding box center [329, 153] width 21 height 24
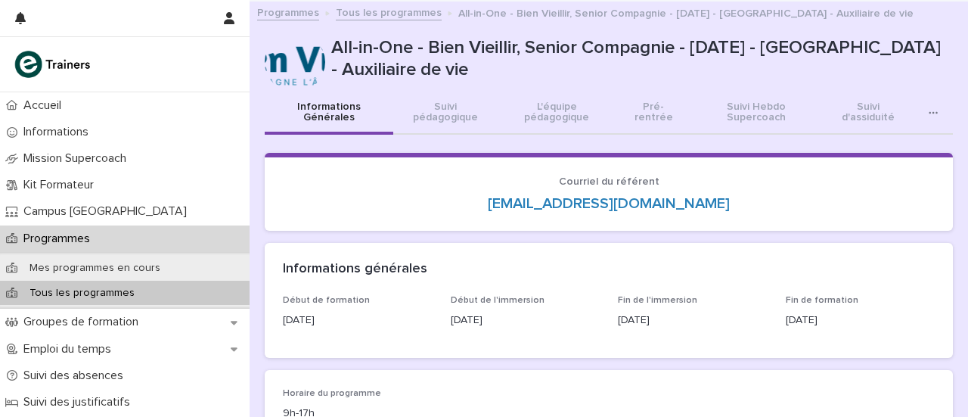
click at [404, 13] on font "Tous les programmes" at bounding box center [389, 13] width 106 height 11
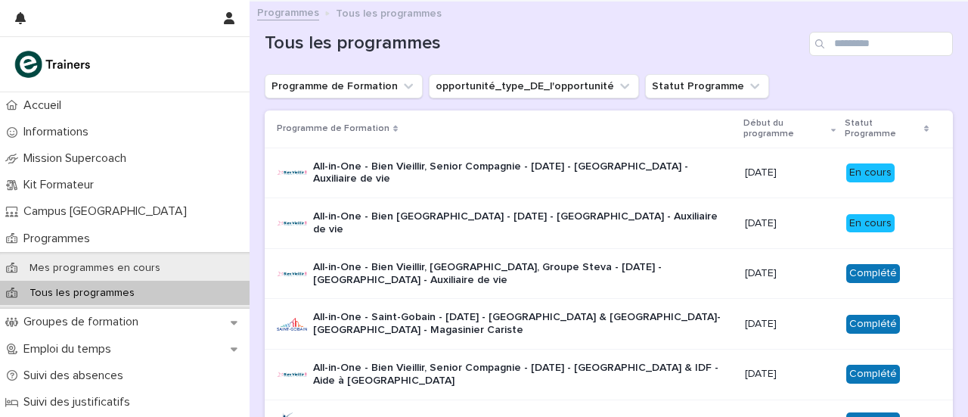
click at [513, 216] on font "All-in-One - Bien [GEOGRAPHIC_DATA] - [DATE] - [GEOGRAPHIC_DATA] - Auxiliaire d…" at bounding box center [516, 222] width 407 height 23
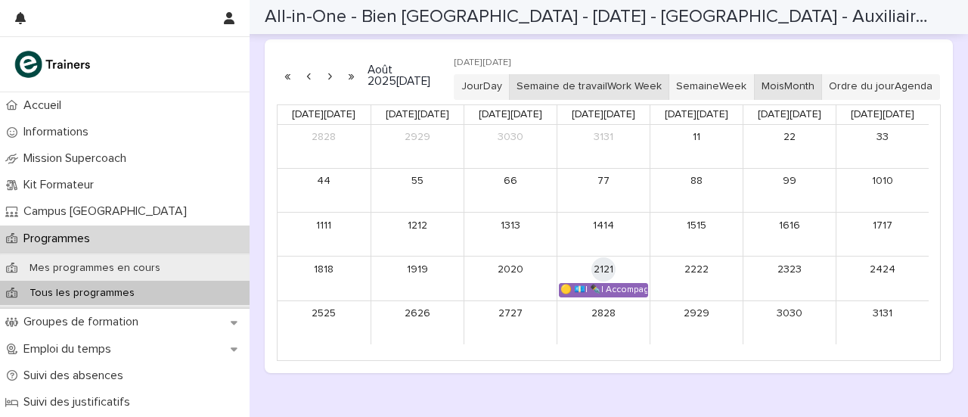
scroll to position [768, 0]
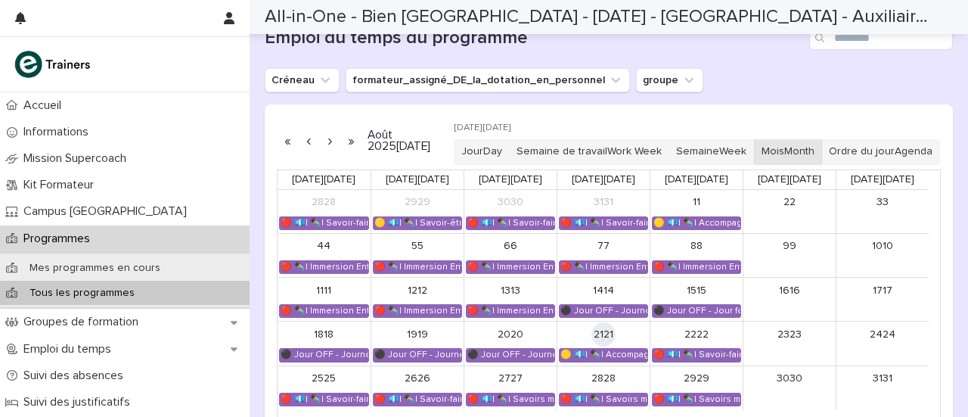
click at [330, 148] on button "button" at bounding box center [329, 141] width 21 height 24
